Goal: Information Seeking & Learning: Stay updated

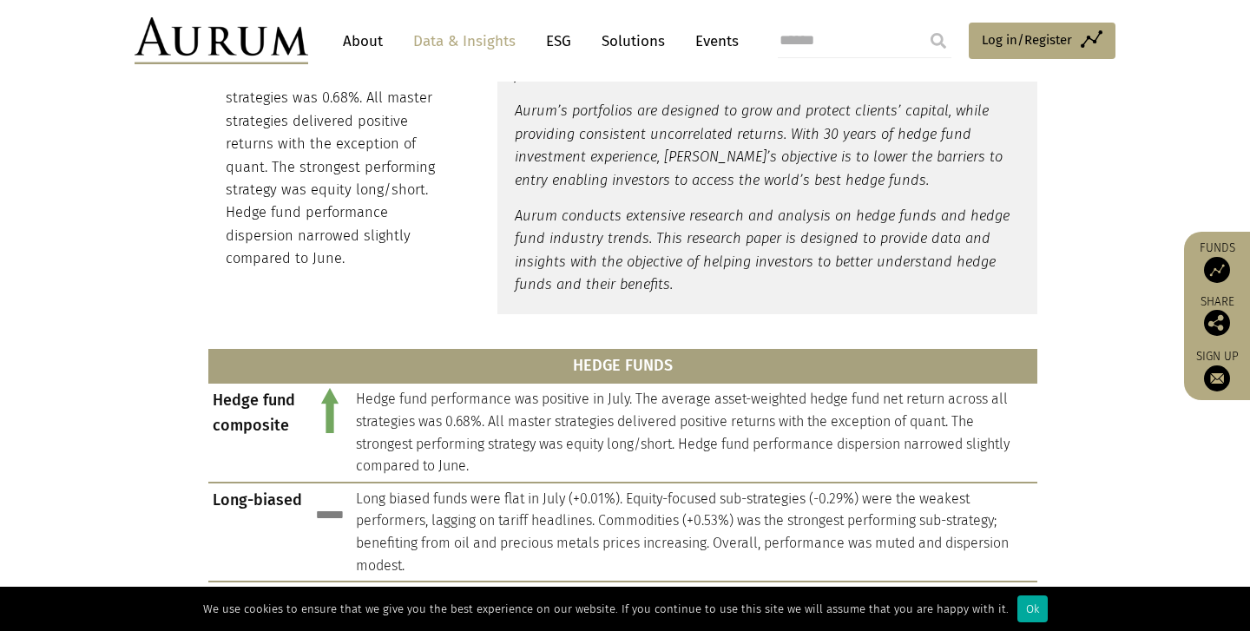
scroll to position [741, 0]
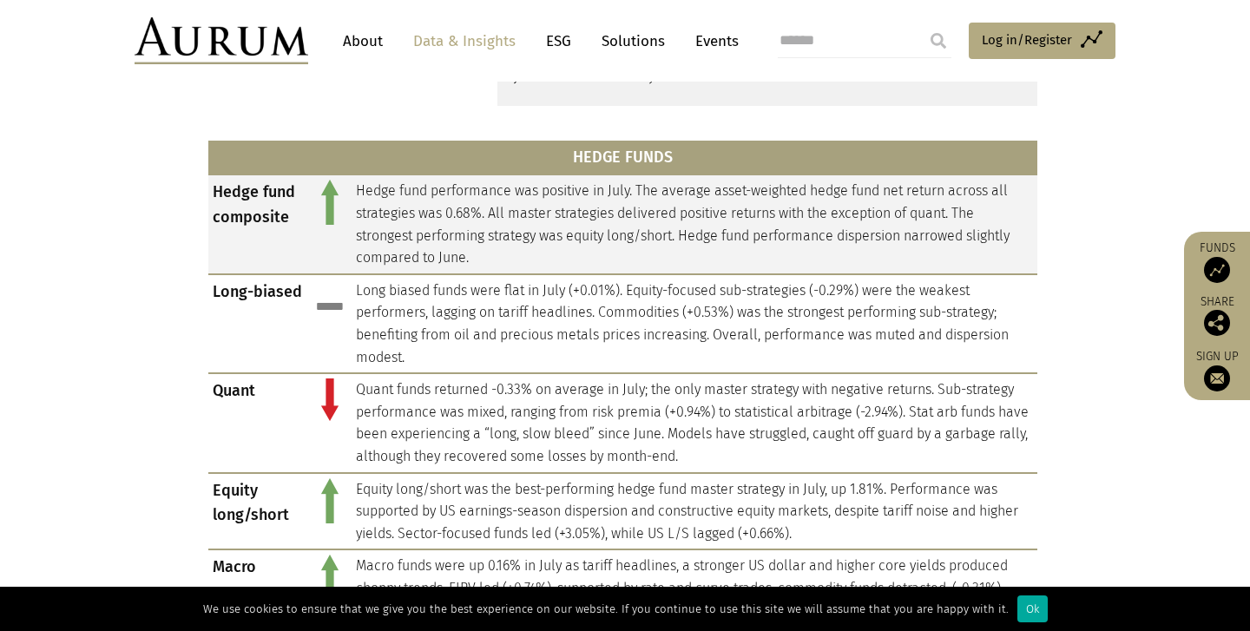
click at [774, 224] on td "Hedge fund performance was positive in July. The average asset-weighted hedge f…" at bounding box center [695, 223] width 686 height 99
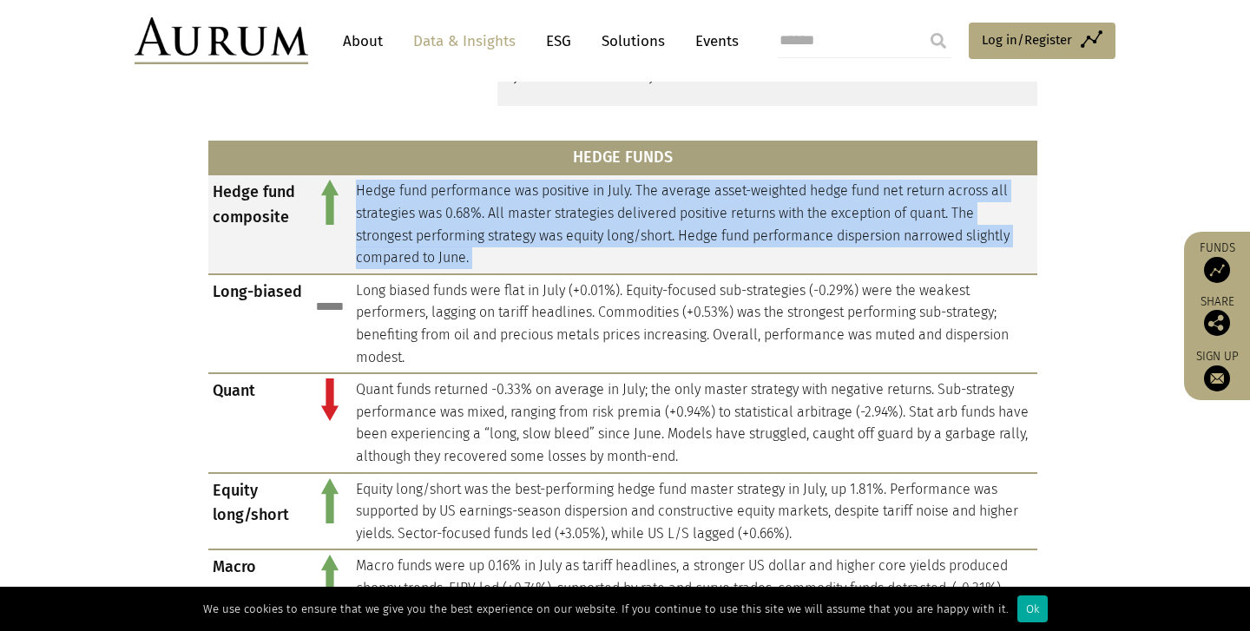
click at [774, 224] on td "Hedge fund performance was positive in July. The average asset-weighted hedge f…" at bounding box center [695, 223] width 686 height 99
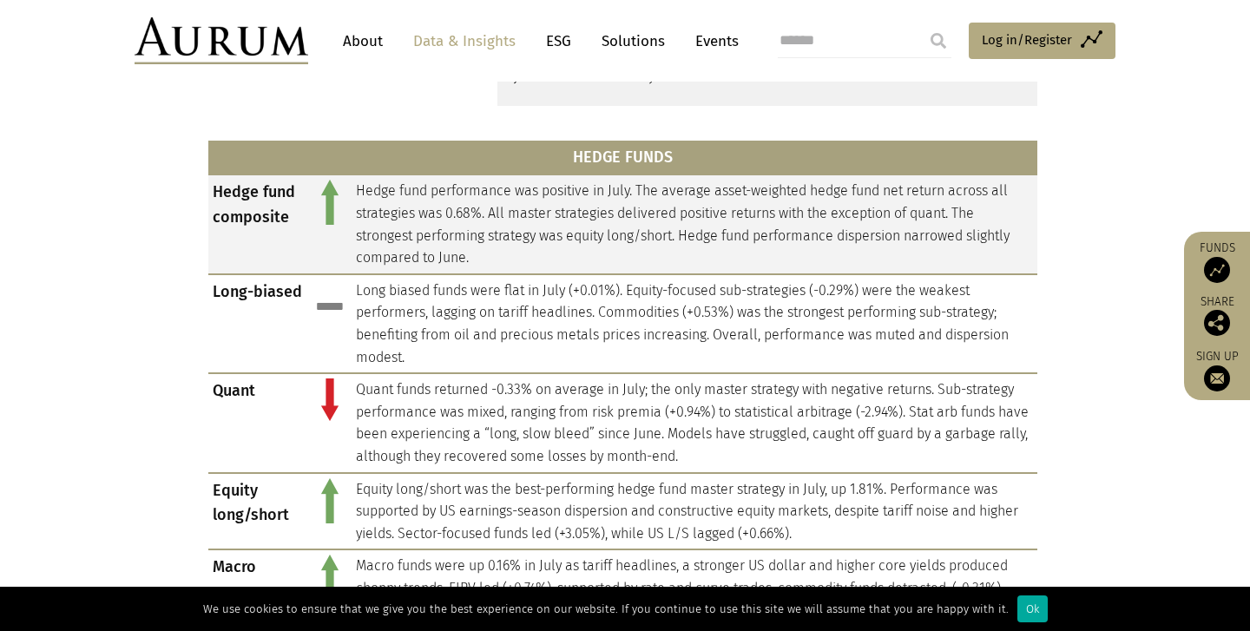
click at [797, 228] on td "Hedge fund performance was positive in July. The average asset-weighted hedge f…" at bounding box center [695, 223] width 686 height 99
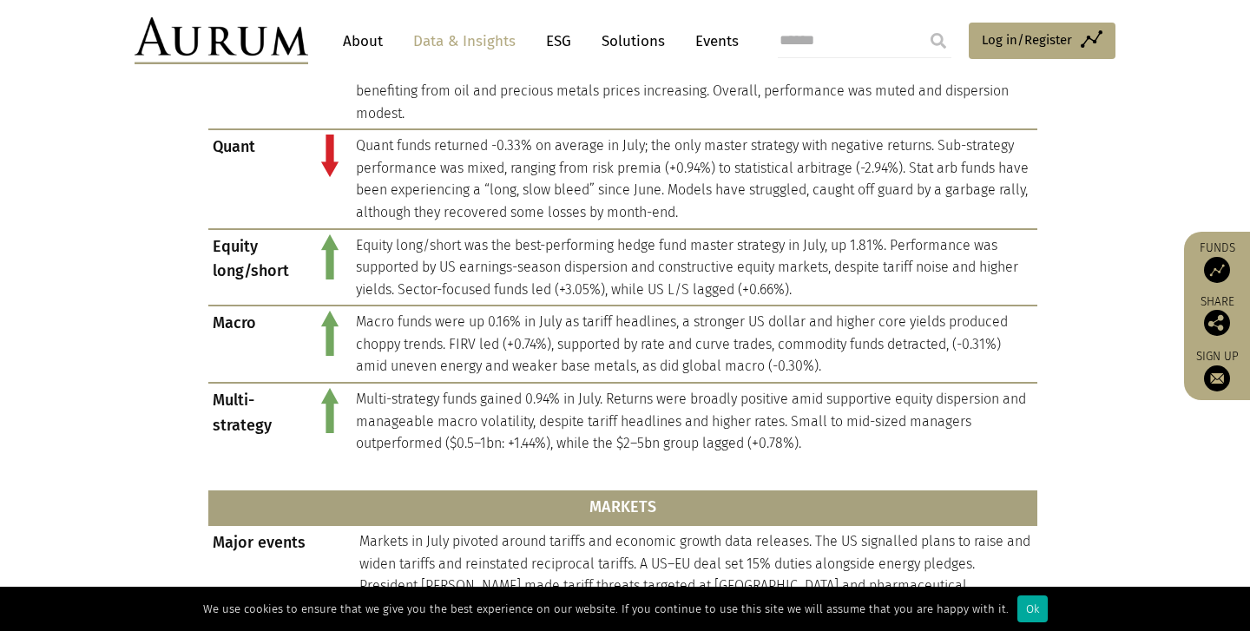
scroll to position [1010, 0]
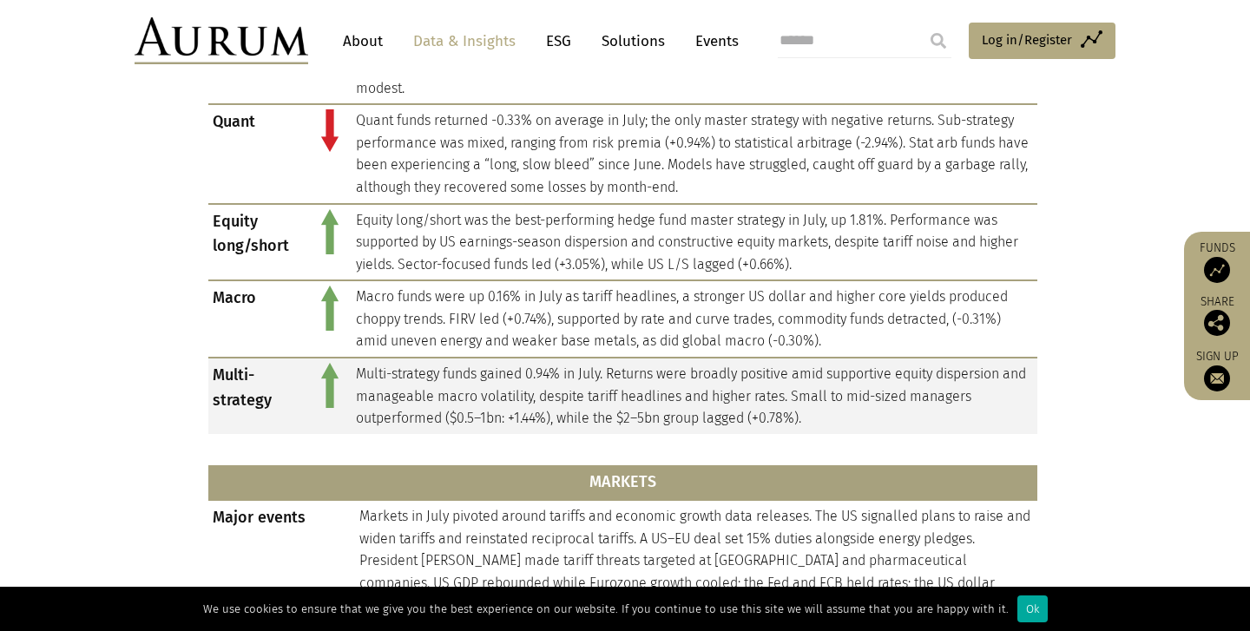
click at [687, 399] on td "Multi-strategy funds gained 0.94% in July. Returns were broadly positive amid s…" at bounding box center [695, 396] width 686 height 76
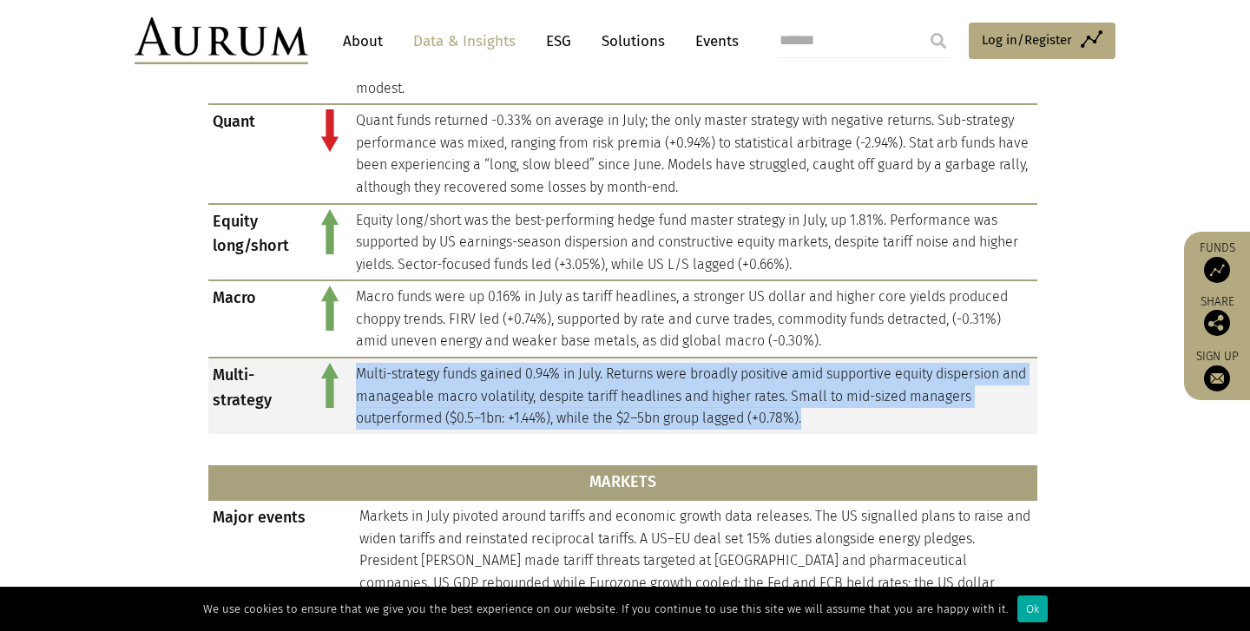
click at [687, 399] on td "Multi-strategy funds gained 0.94% in July. Returns were broadly positive amid s…" at bounding box center [695, 396] width 686 height 76
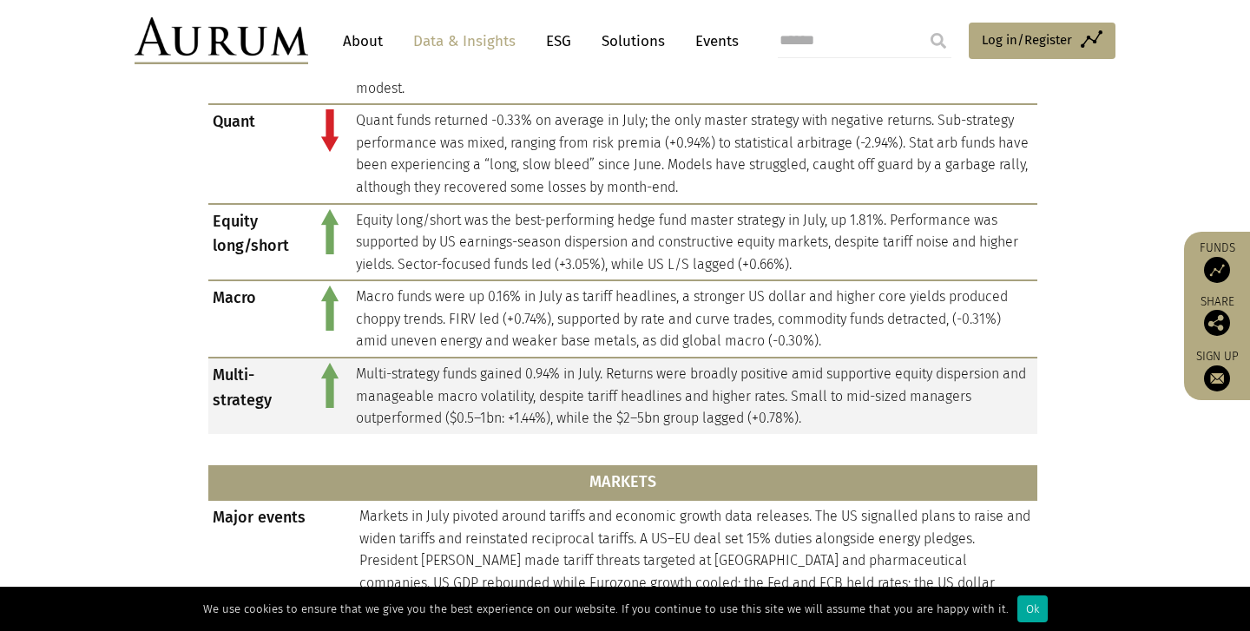
click at [740, 391] on td "Multi-strategy funds gained 0.94% in July. Returns were broadly positive amid s…" at bounding box center [695, 396] width 686 height 76
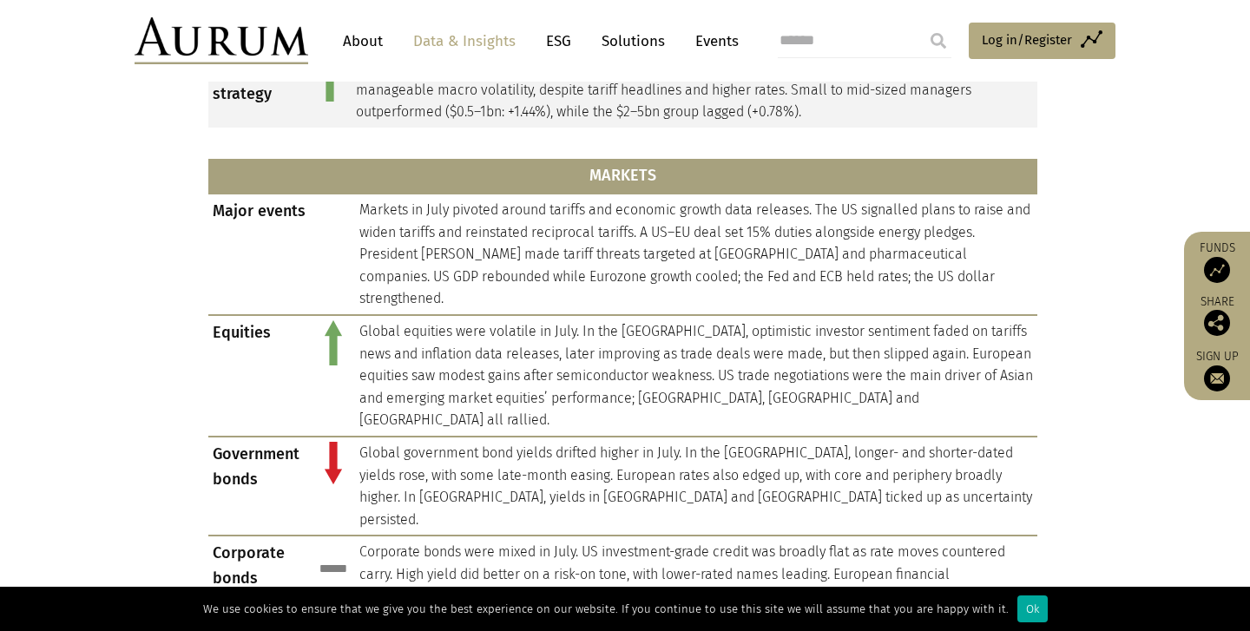
scroll to position [1348, 0]
